Goal: Task Accomplishment & Management: Manage account settings

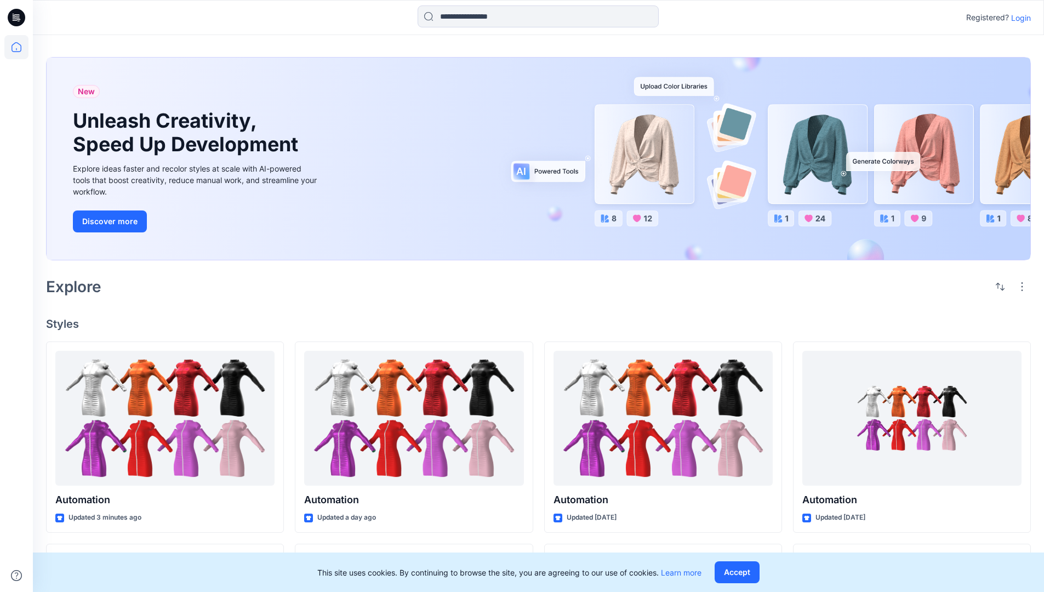
click at [1018, 18] on p "Login" at bounding box center [1021, 18] width 20 height 12
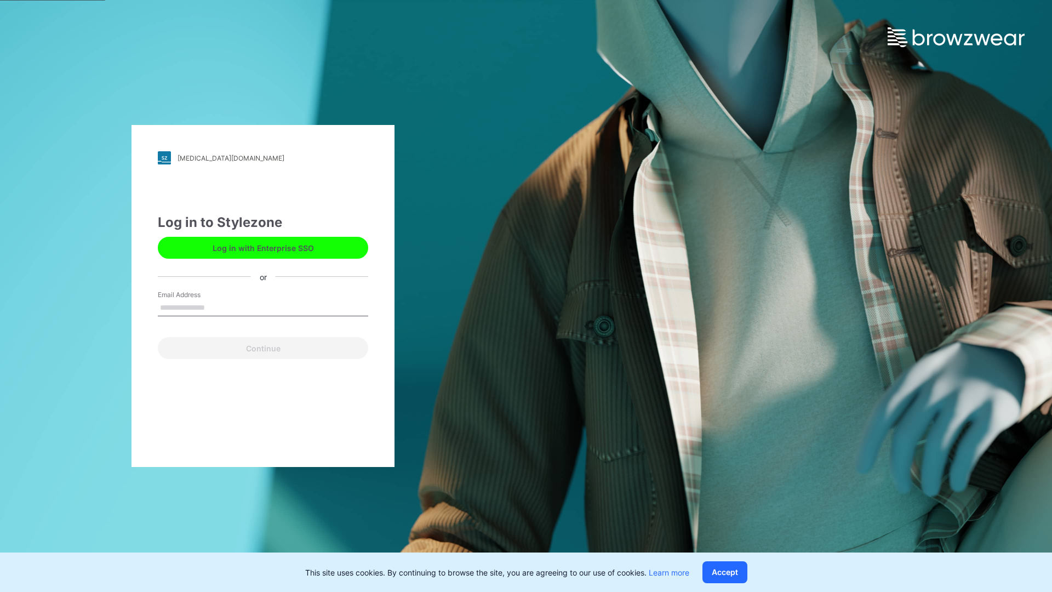
click at [216, 307] on input "Email Address" at bounding box center [263, 308] width 210 height 16
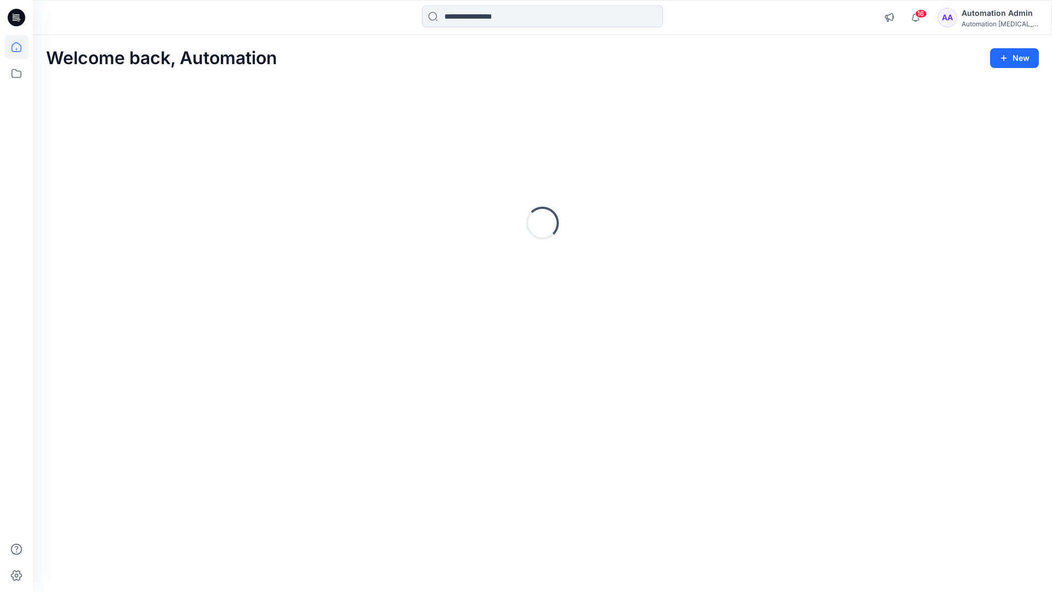
click at [21, 47] on icon at bounding box center [17, 47] width 10 height 10
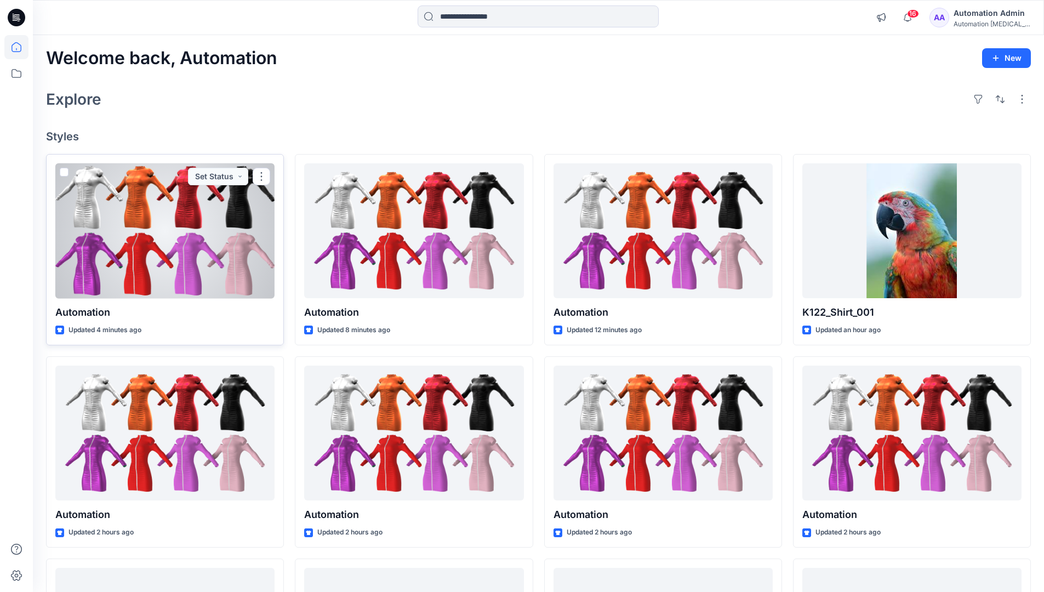
click at [62, 173] on span at bounding box center [64, 172] width 9 height 9
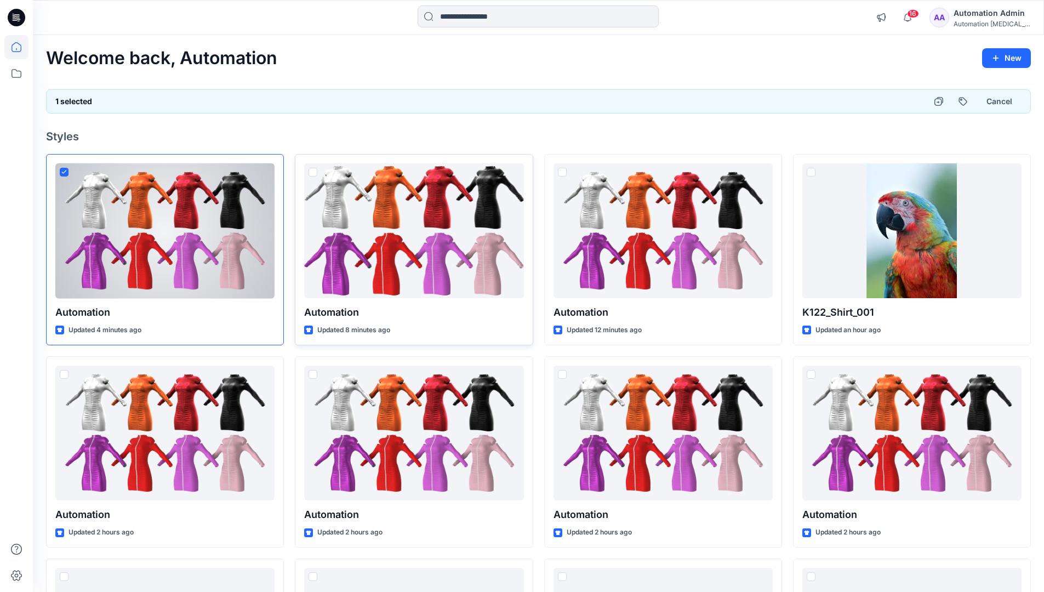
click at [312, 173] on span at bounding box center [312, 172] width 9 height 9
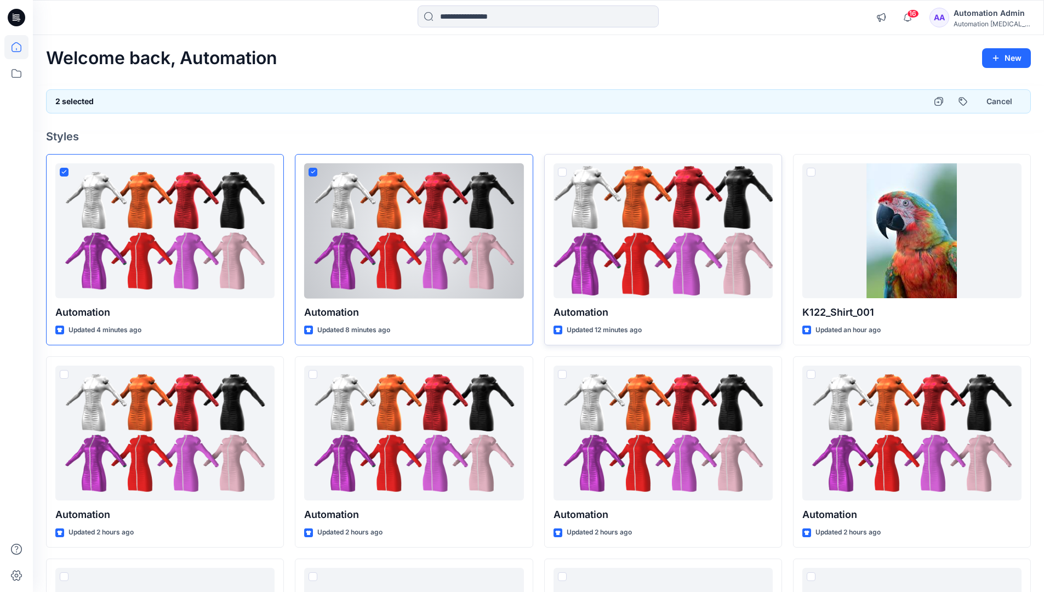
click at [564, 174] on span at bounding box center [562, 172] width 9 height 9
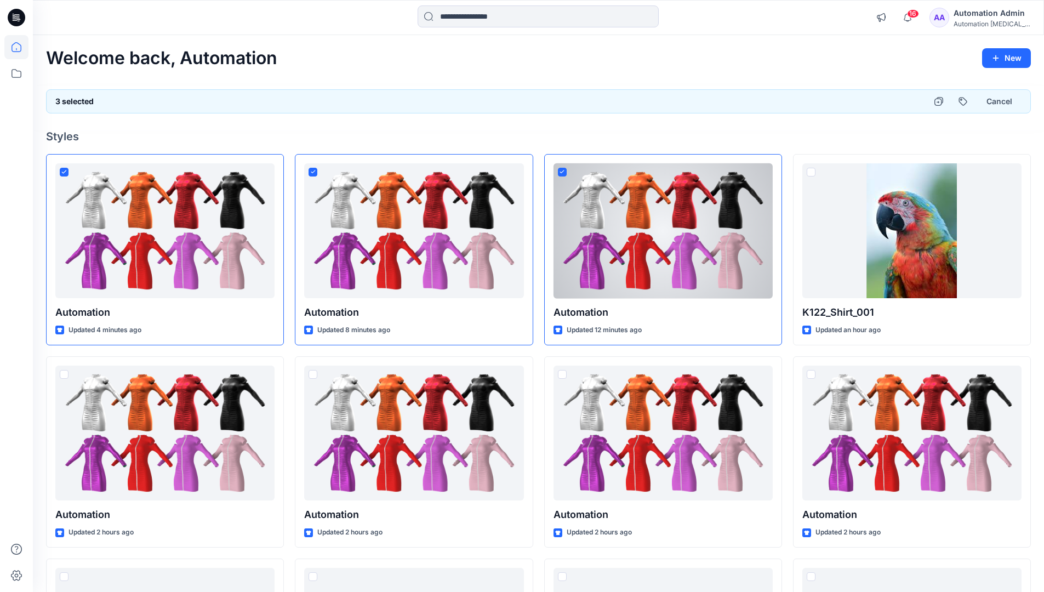
click at [886, 98] on div "3 selected Cancel" at bounding box center [538, 101] width 984 height 24
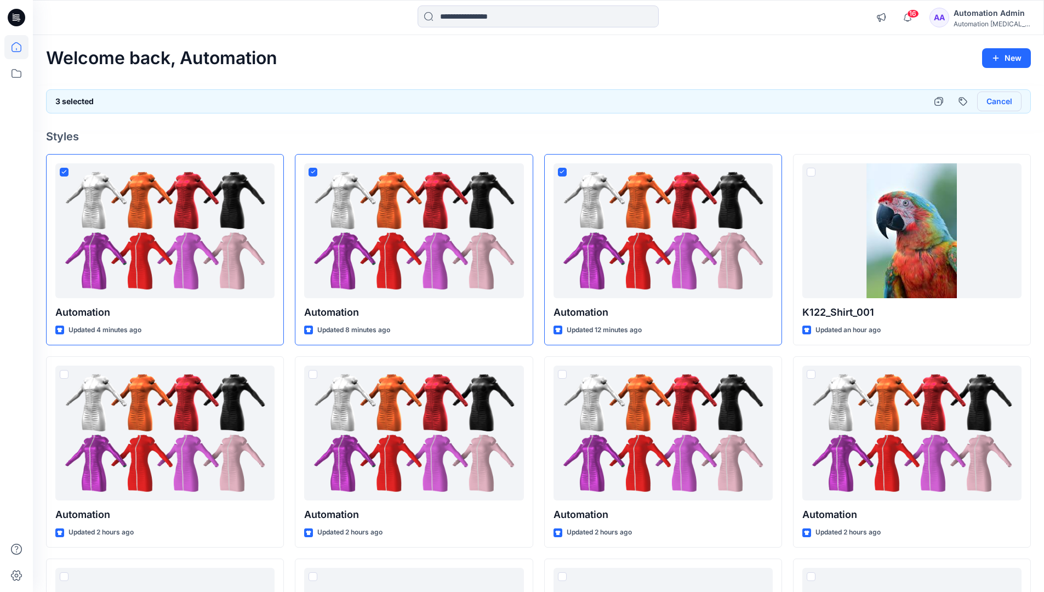
click at [993, 104] on button "Cancel" at bounding box center [999, 101] width 44 height 20
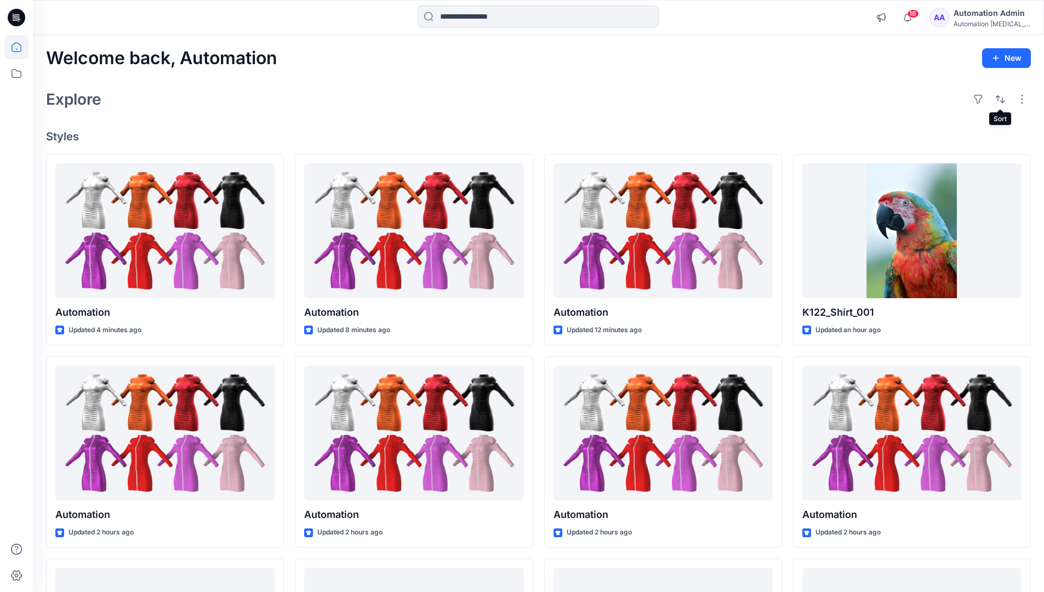
click at [985, 15] on div "Automation Admin" at bounding box center [991, 13] width 77 height 13
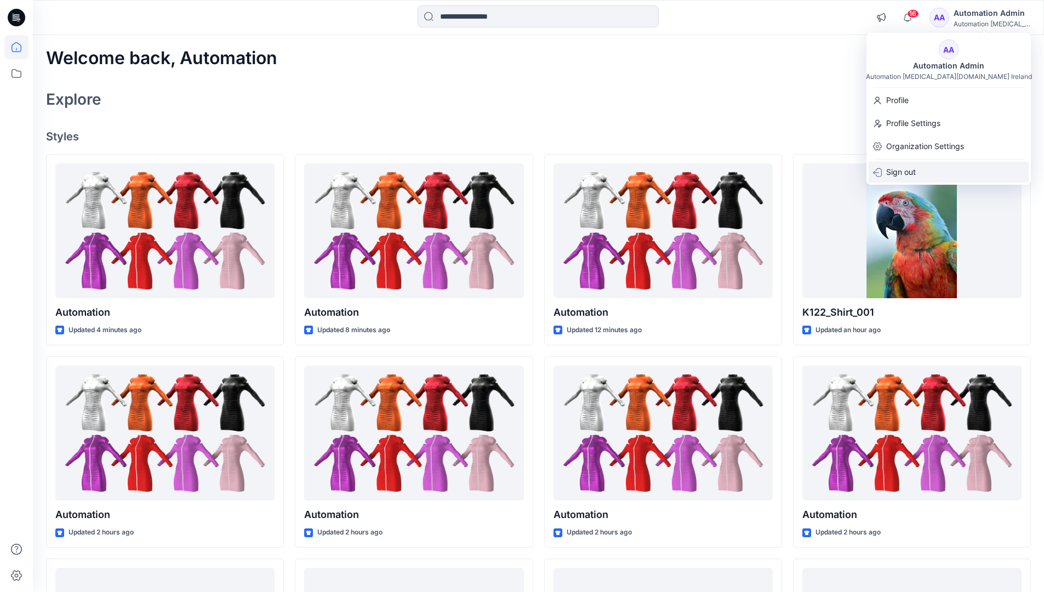
click at [954, 169] on div "Sign out" at bounding box center [948, 172] width 160 height 21
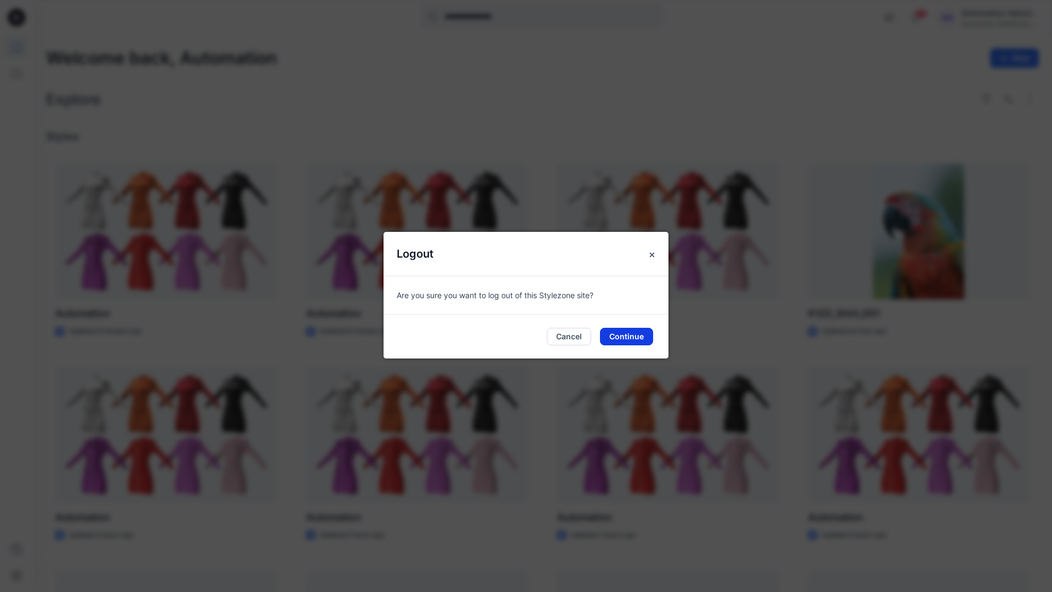
click at [633, 335] on button "Continue" at bounding box center [626, 337] width 53 height 18
